Goal: Navigation & Orientation: Go to known website

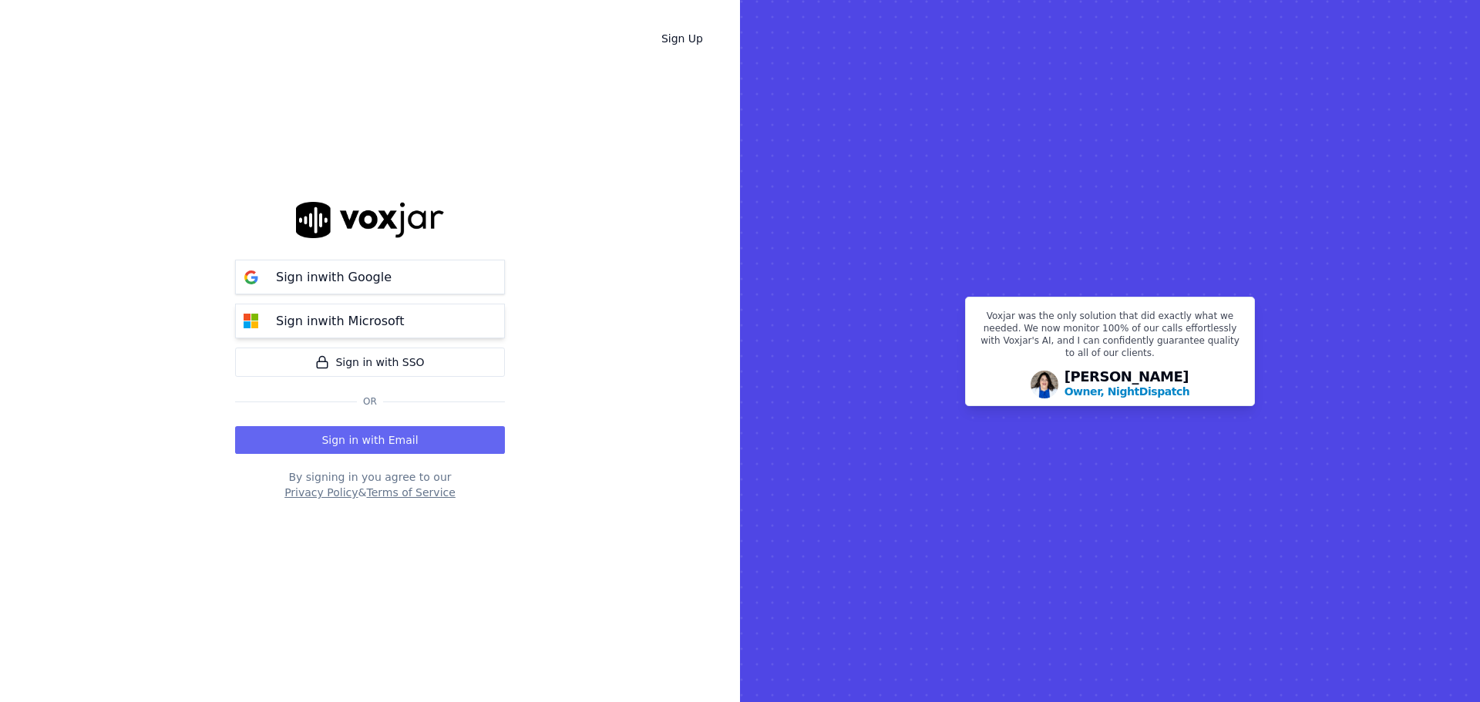
click at [403, 329] on div "Sign in with Microsoft" at bounding box center [340, 321] width 146 height 18
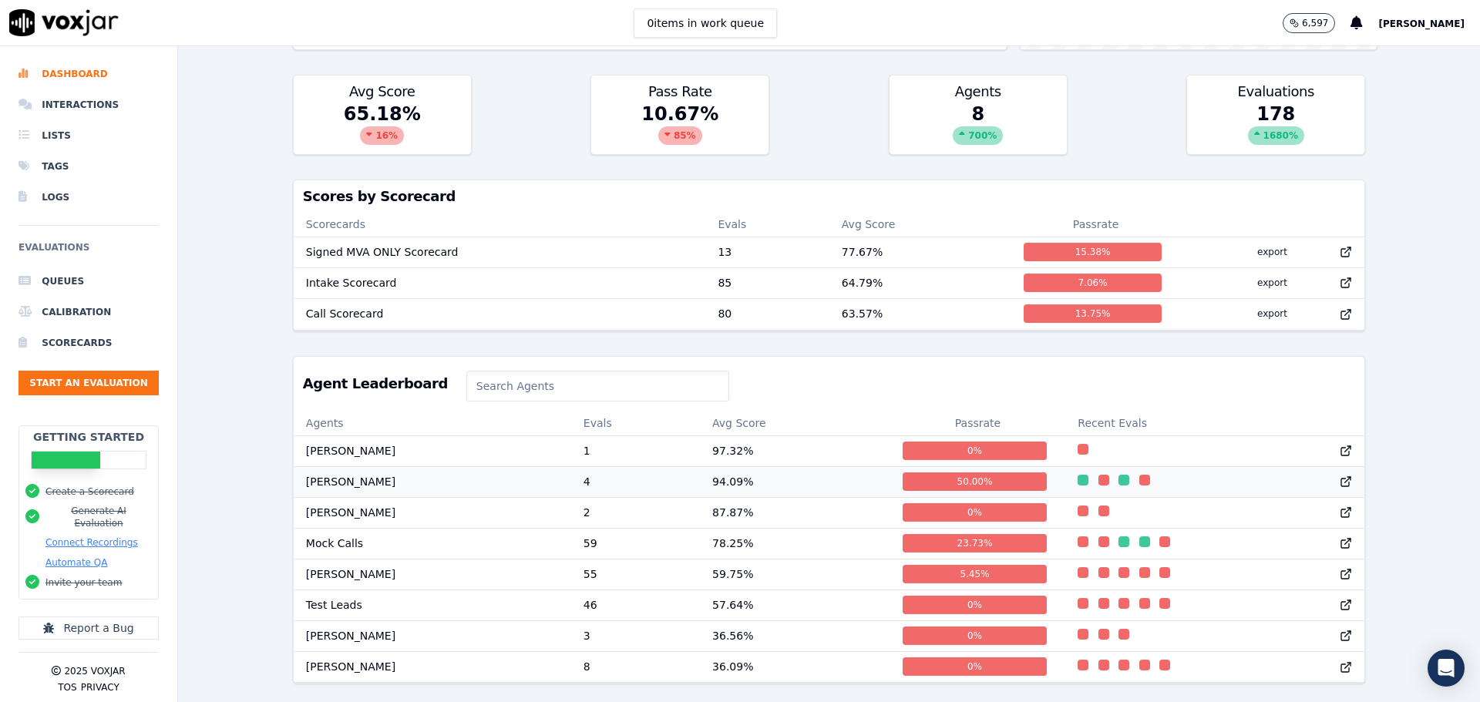
scroll to position [1, 0]
click at [495, 371] on input at bounding box center [597, 386] width 263 height 31
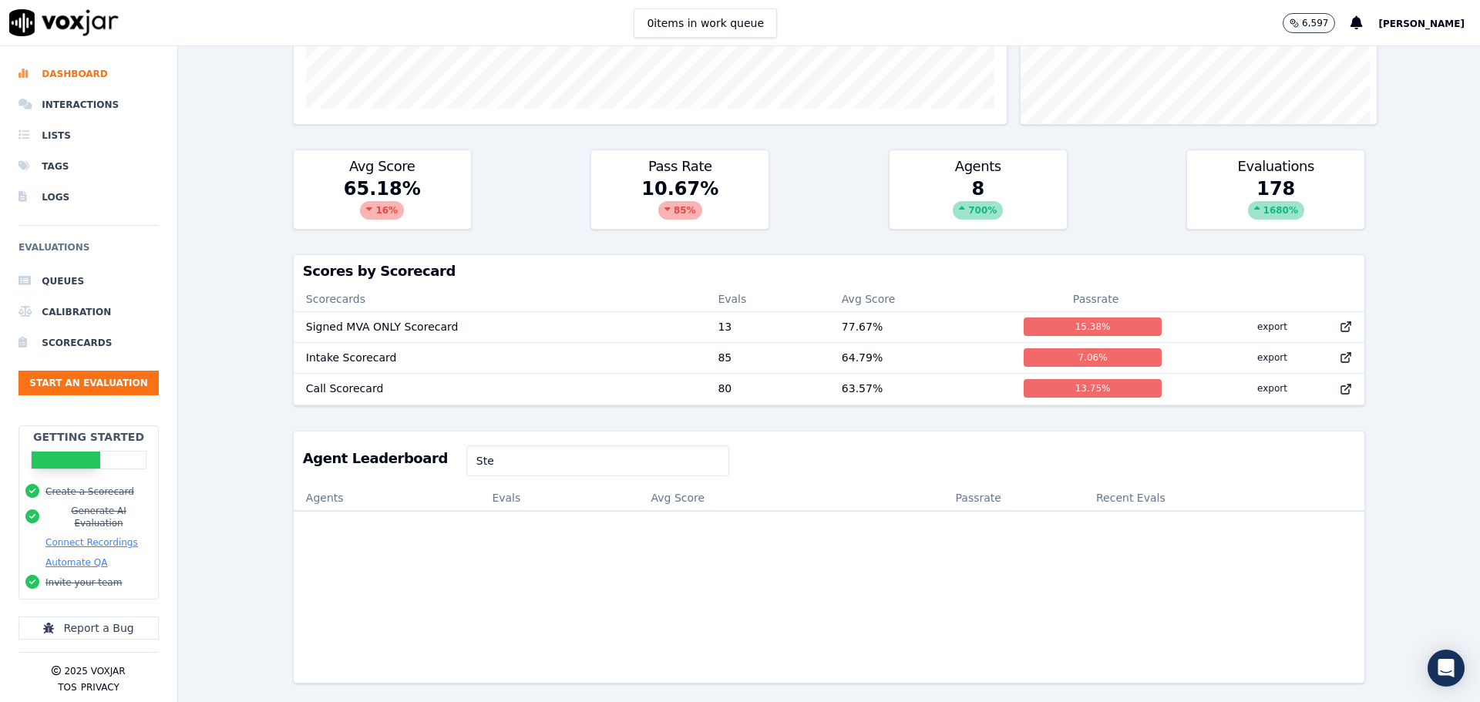
scroll to position [0, 0]
type input "S"
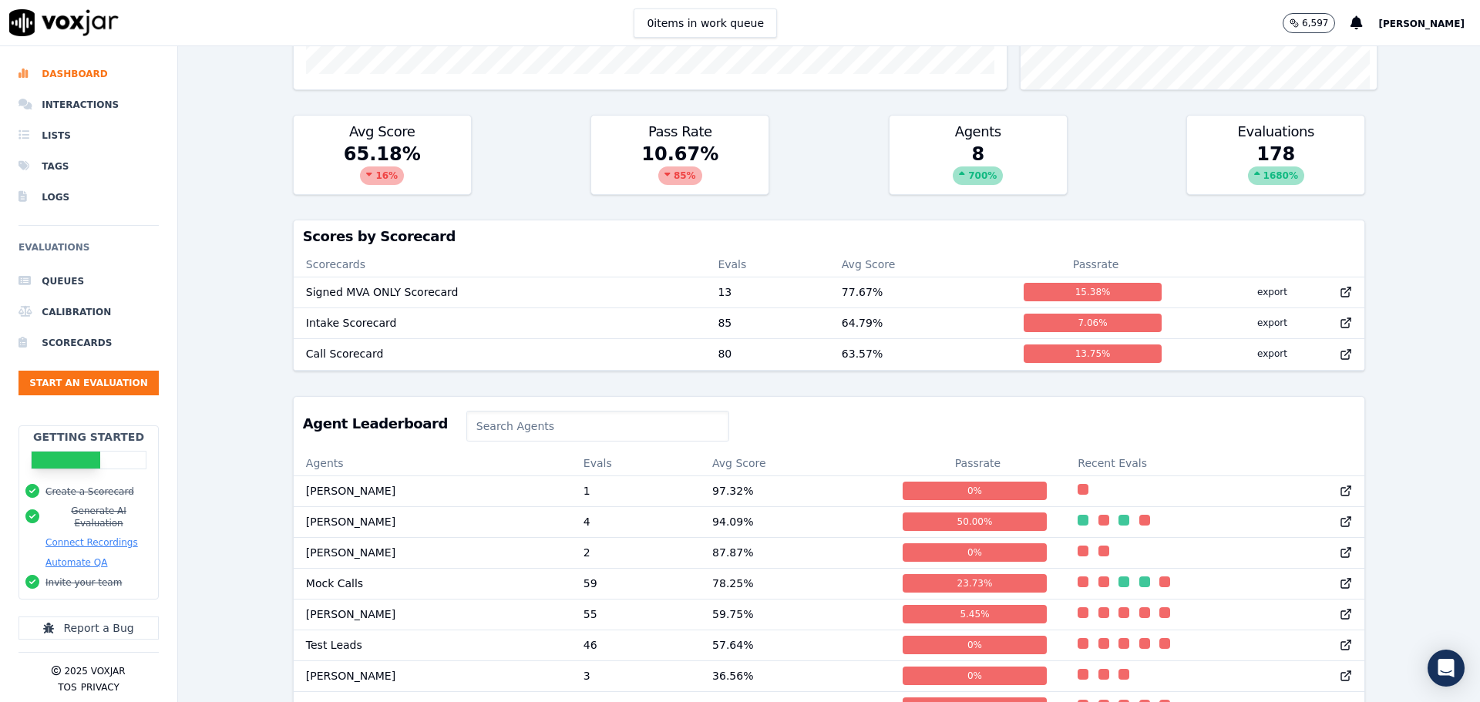
scroll to position [522, 0]
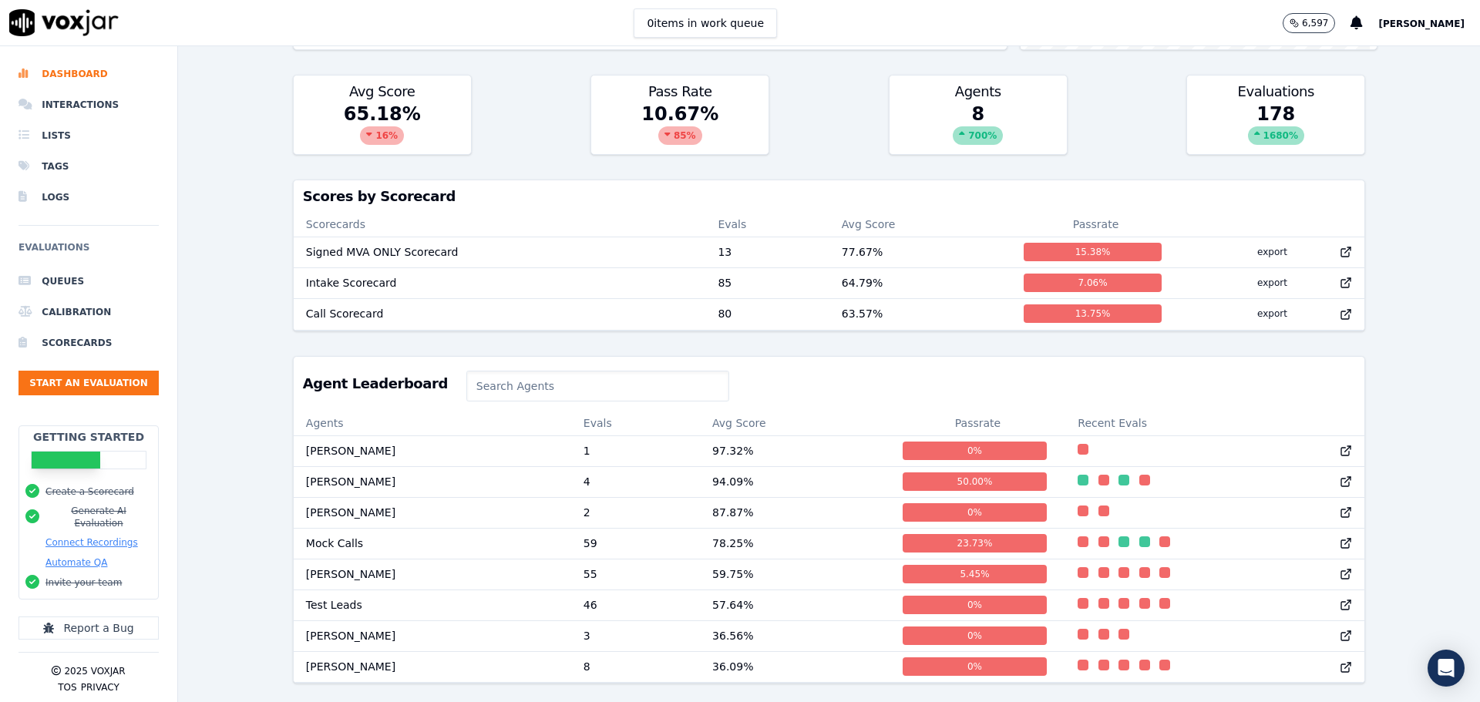
click at [279, 352] on div "Past 7 Days Add a filter Evaluations Evaluators Score Distribution Avg Score 65…" at bounding box center [829, 374] width 1302 height 656
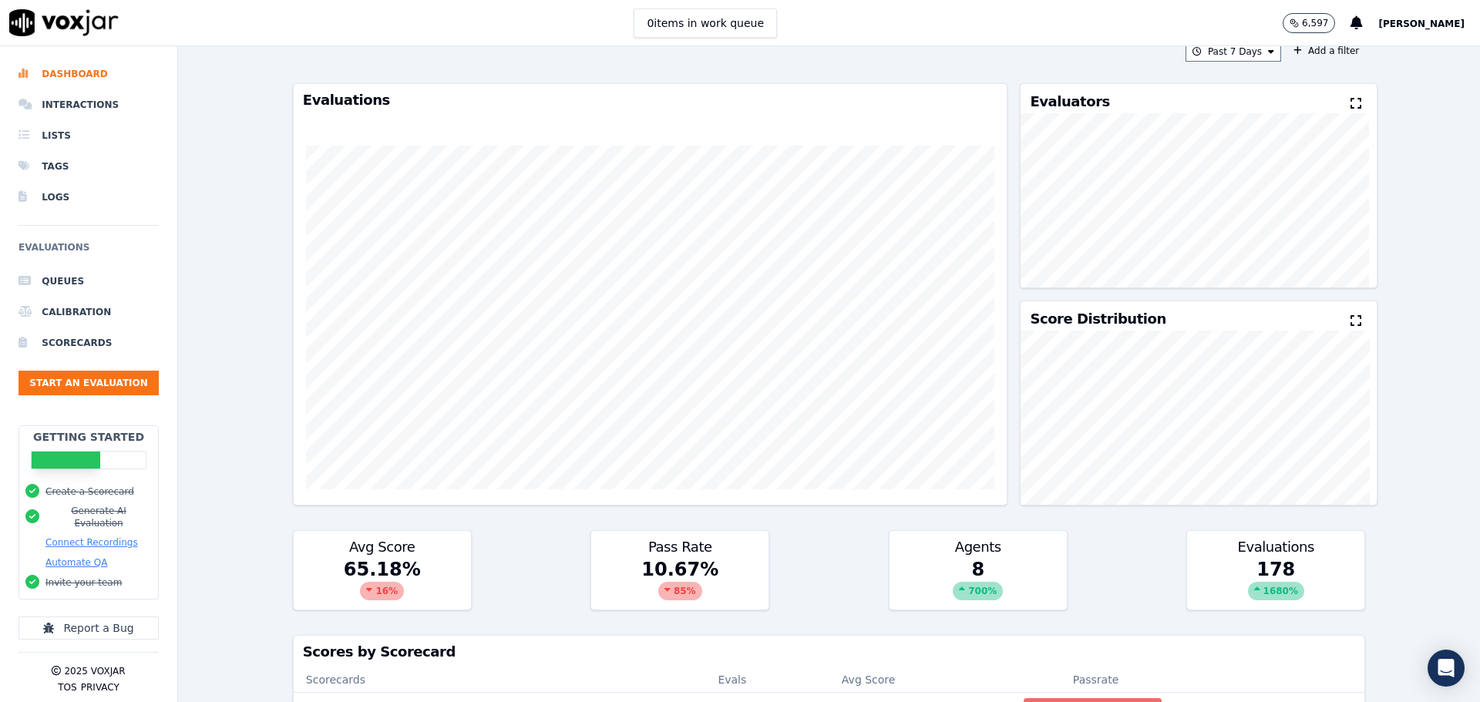
scroll to position [0, 0]
